Goal: Transaction & Acquisition: Obtain resource

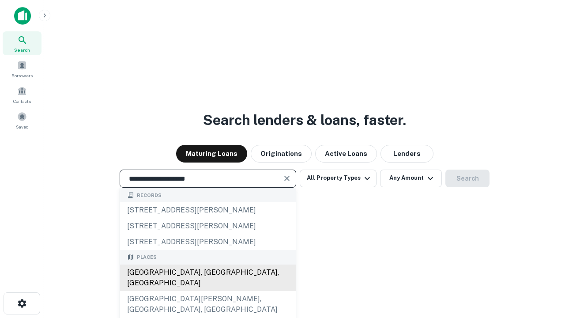
click at [207, 291] on div "[GEOGRAPHIC_DATA], [GEOGRAPHIC_DATA], [GEOGRAPHIC_DATA]" at bounding box center [208, 277] width 176 height 26
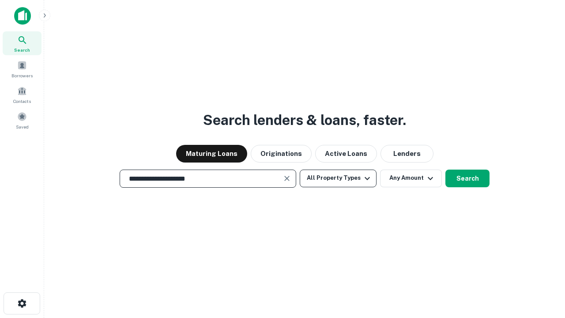
type input "**********"
click at [338, 178] on button "All Property Types" at bounding box center [337, 178] width 77 height 18
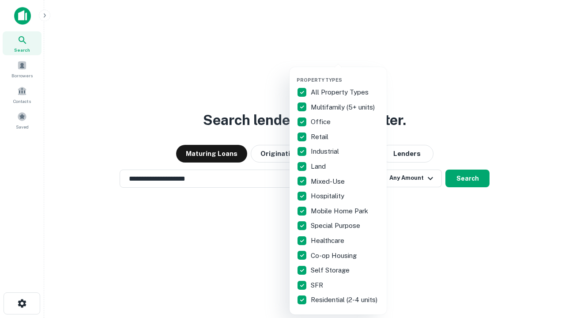
click at [345, 74] on button "button" at bounding box center [344, 74] width 97 height 0
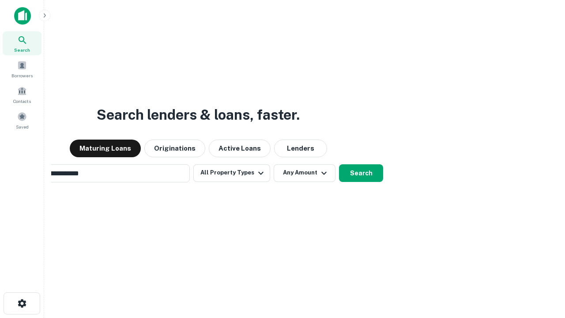
scroll to position [14, 0]
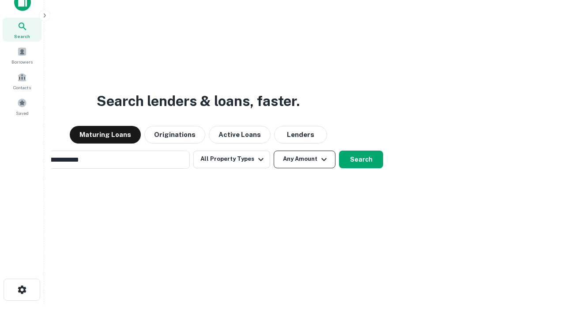
click at [273, 150] on button "Any Amount" at bounding box center [304, 159] width 62 height 18
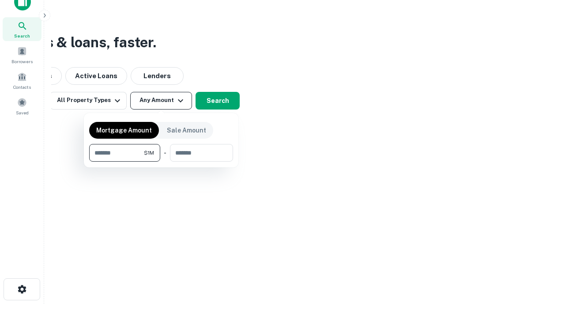
type input "*******"
click at [161, 161] on button "button" at bounding box center [161, 161] width 144 height 0
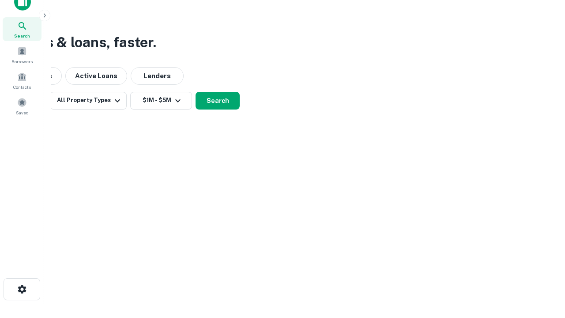
scroll to position [14, 0]
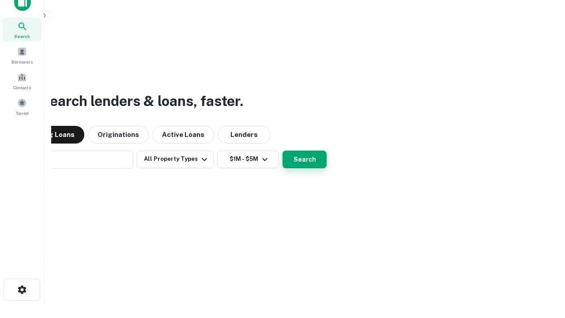
click at [282, 150] on button "Search" at bounding box center [304, 159] width 44 height 18
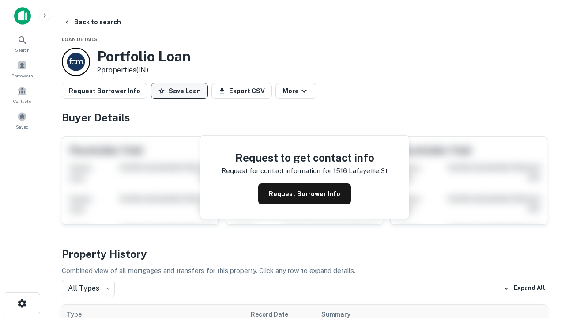
click at [179, 91] on button "Save Loan" at bounding box center [179, 91] width 57 height 16
click at [181, 91] on button "Loan Saved" at bounding box center [181, 91] width 61 height 16
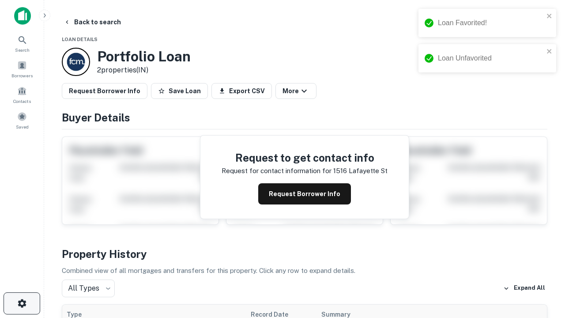
click at [22, 303] on icon "button" at bounding box center [22, 303] width 11 height 11
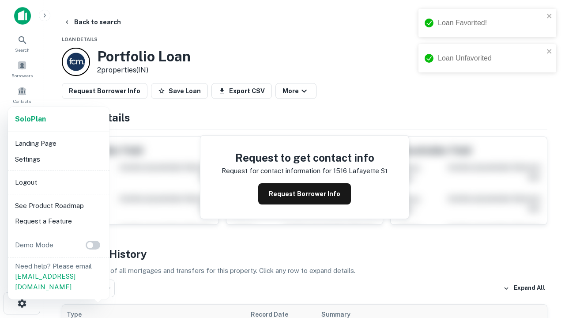
click at [58, 182] on li "Logout" at bounding box center [58, 182] width 94 height 16
